Goal: Check status: Check status

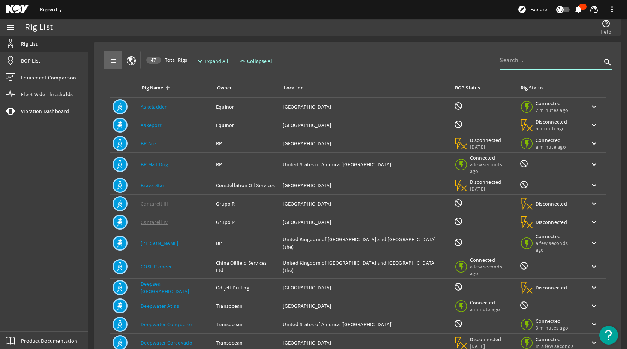
click at [540, 63] on input at bounding box center [550, 60] width 102 height 9
type input "atlas"
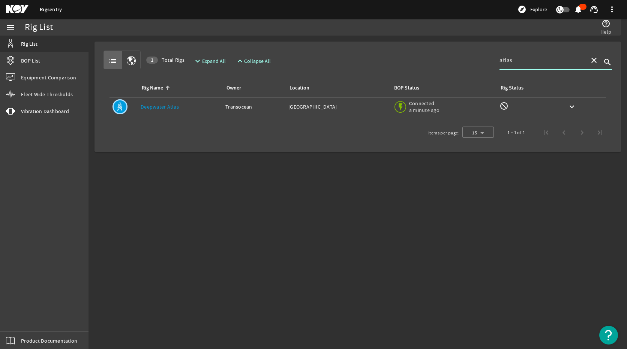
click at [165, 106] on link "Deepwater Atlas" at bounding box center [160, 106] width 38 height 7
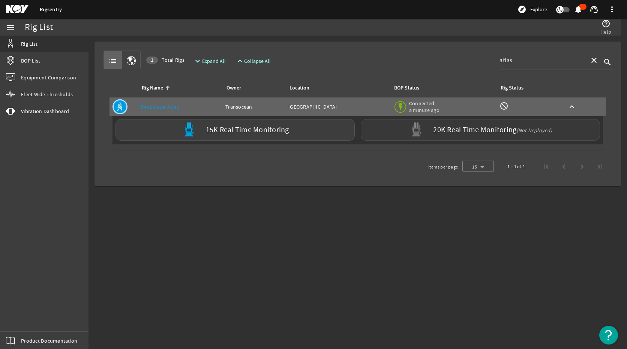
click at [456, 126] on label "20K Real Time Monitoring (Not Deployed)" at bounding box center [492, 130] width 119 height 8
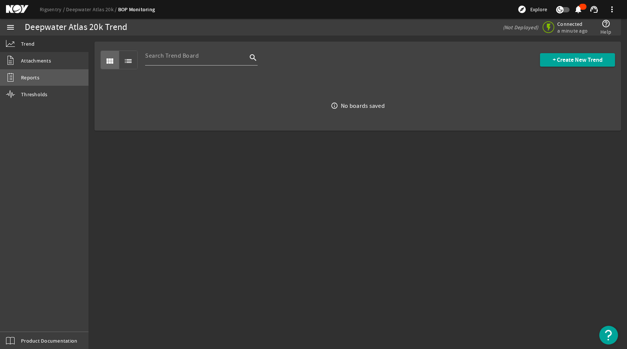
click at [41, 79] on link "Reports" at bounding box center [44, 77] width 88 height 16
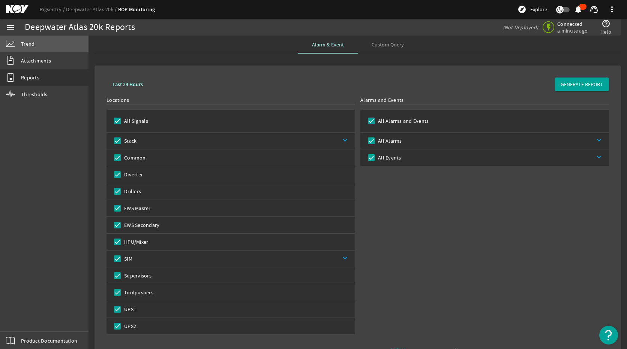
click at [28, 42] on span "Trend" at bounding box center [27, 43] width 13 height 7
